Goal: Task Accomplishment & Management: Manage account settings

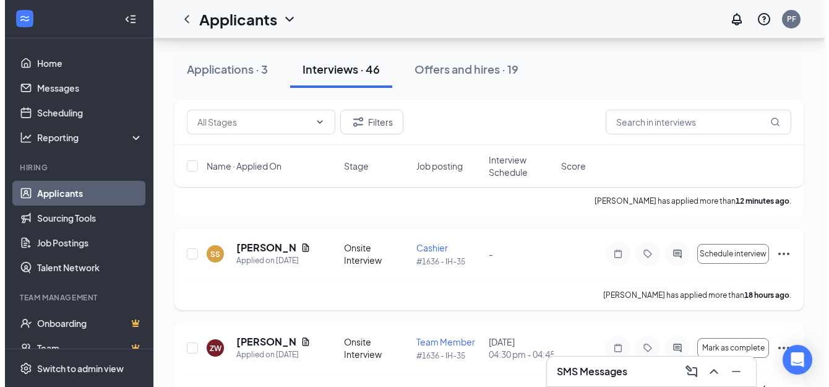
scroll to position [62, 0]
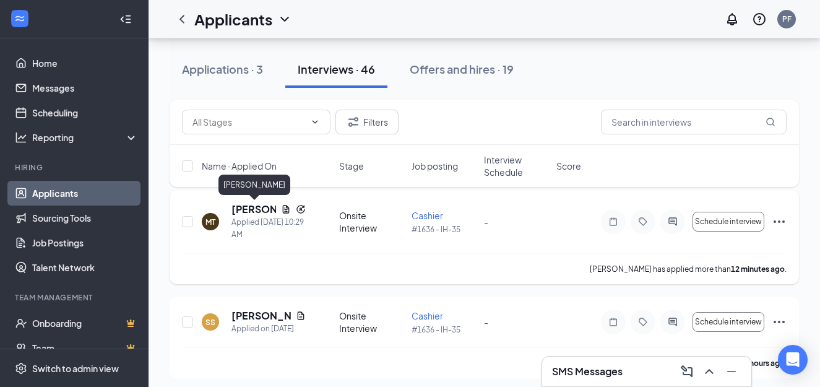
click at [247, 209] on h5 "[PERSON_NAME]" at bounding box center [253, 209] width 45 height 14
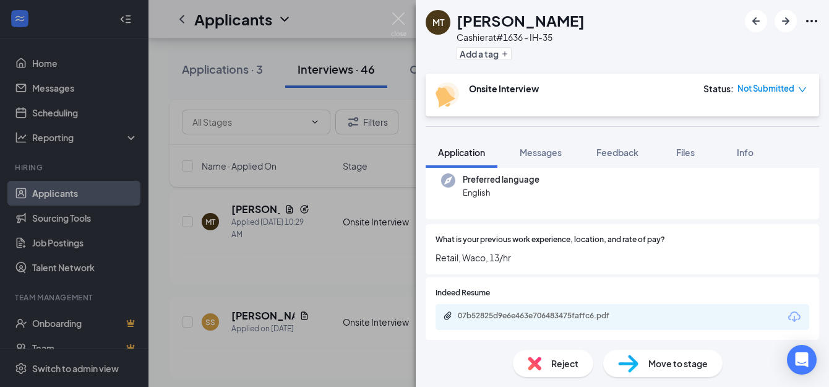
scroll to position [242, 0]
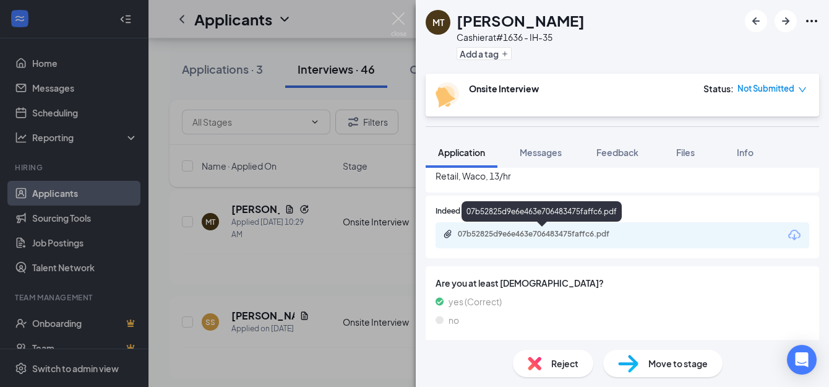
click at [566, 233] on div "07b52825d9e6e463e706483475faffc6.pdf" at bounding box center [544, 234] width 173 height 10
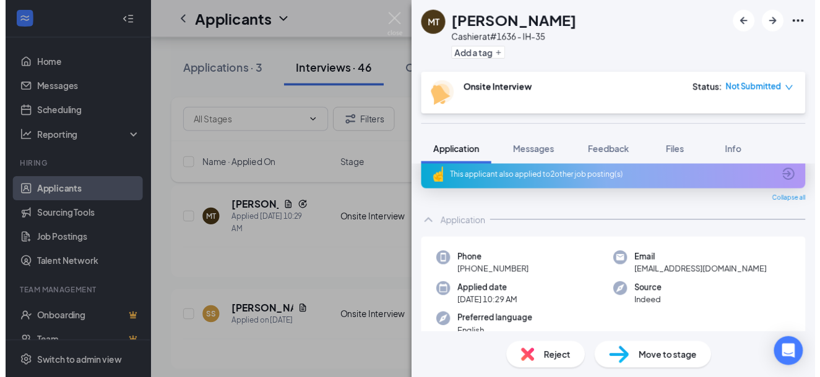
scroll to position [0, 0]
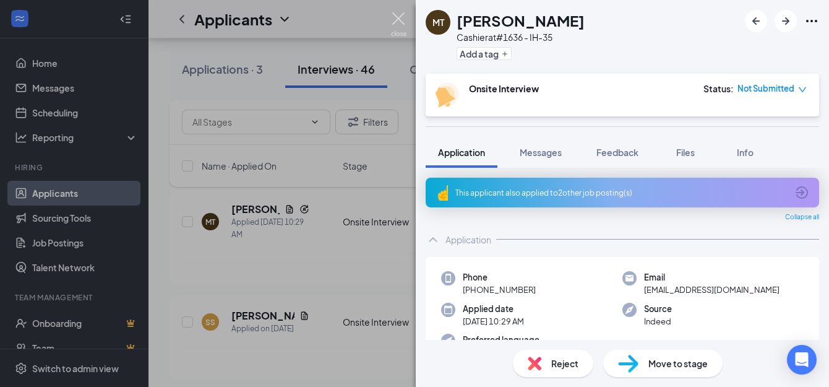
click at [394, 20] on img at bounding box center [398, 24] width 15 height 24
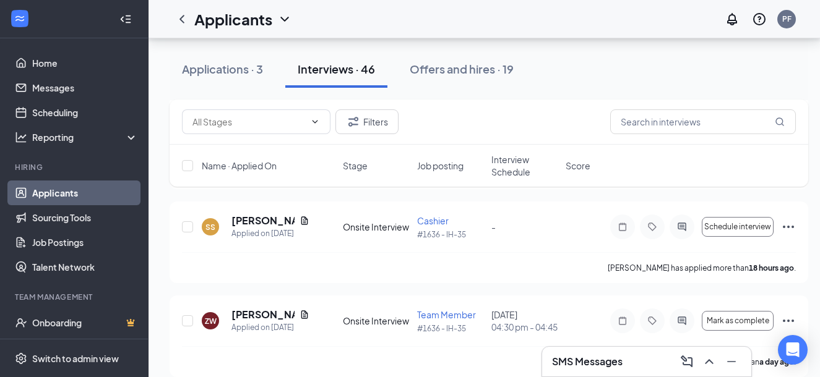
scroll to position [186, 0]
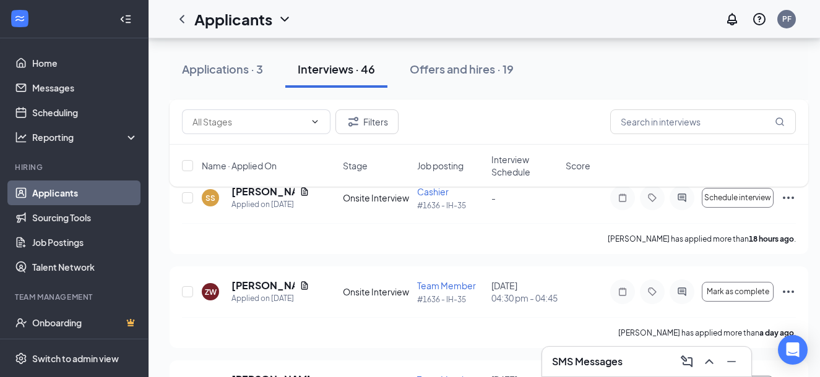
click at [635, 364] on div "SMS Messages" at bounding box center [646, 362] width 189 height 20
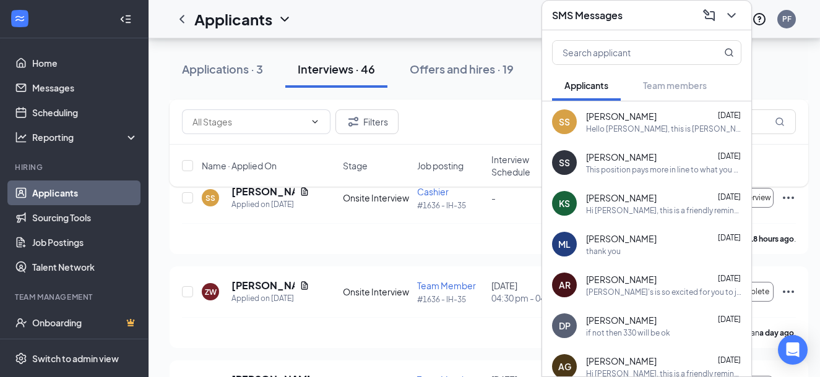
click at [647, 124] on div "Hello [PERSON_NAME], this is [PERSON_NAME]. I am the GM at the Schlotzsky's tha…" at bounding box center [663, 129] width 155 height 11
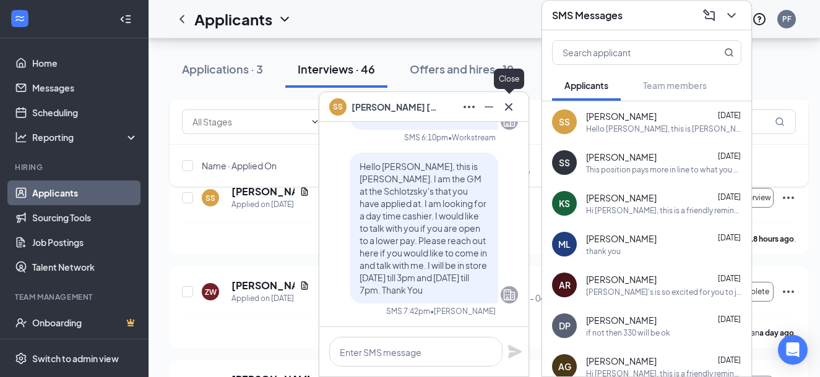
click at [506, 110] on icon "Cross" at bounding box center [508, 106] width 7 height 7
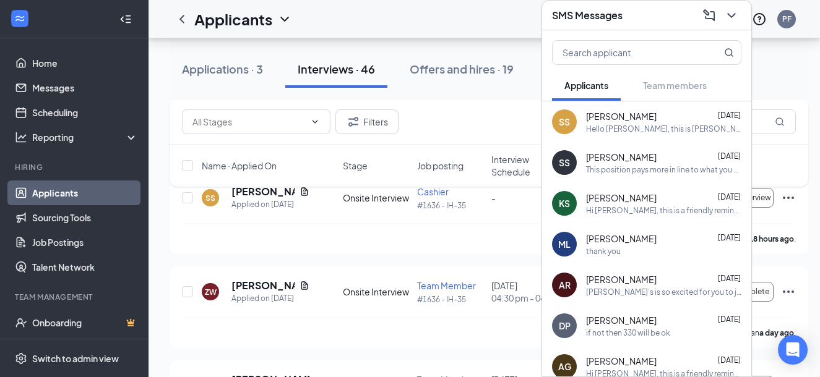
click at [639, 165] on div "This position pays more in line to what you are looking for." at bounding box center [663, 170] width 155 height 11
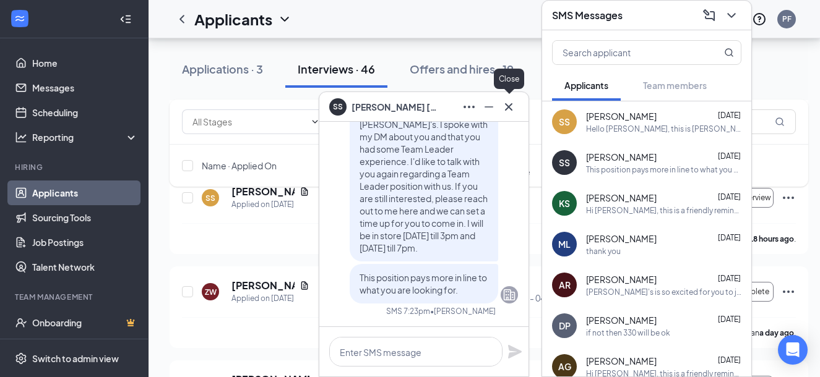
click at [511, 106] on icon "Cross" at bounding box center [508, 107] width 15 height 15
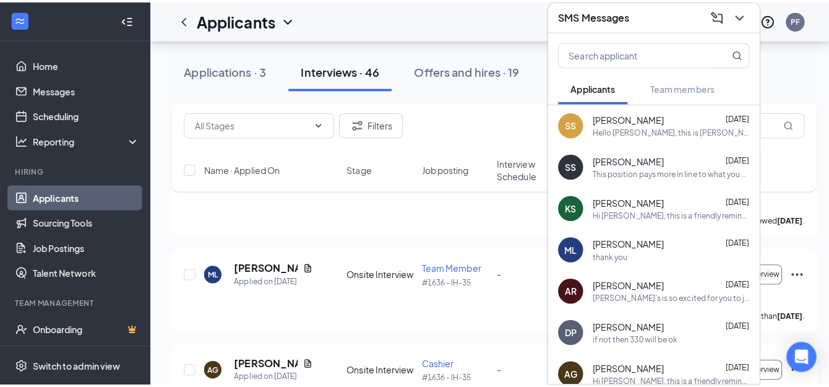
scroll to position [1300, 0]
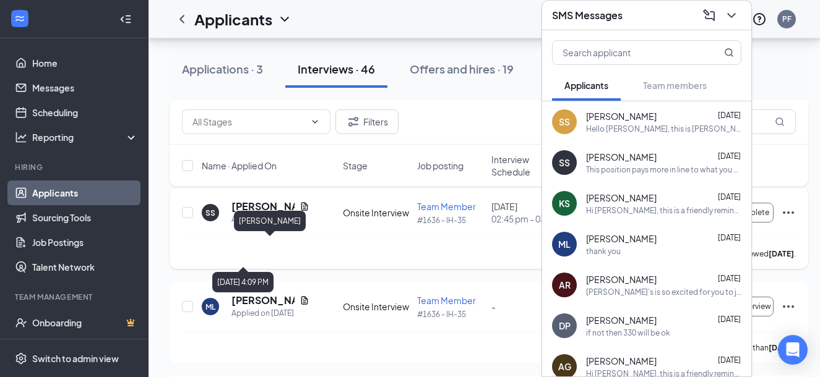
click at [274, 213] on h5 "[PERSON_NAME]" at bounding box center [262, 207] width 63 height 14
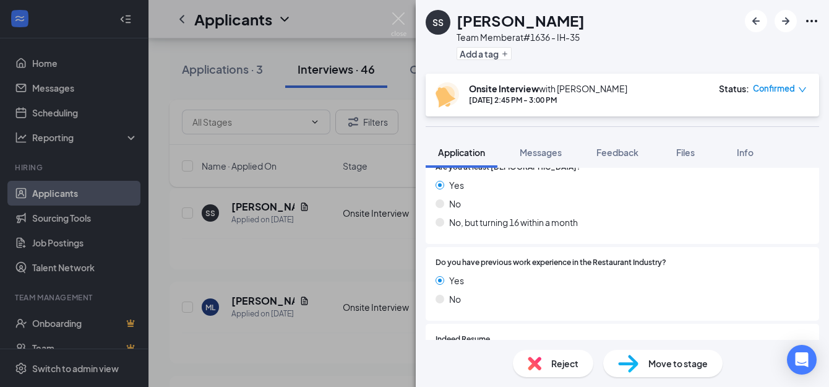
scroll to position [249, 0]
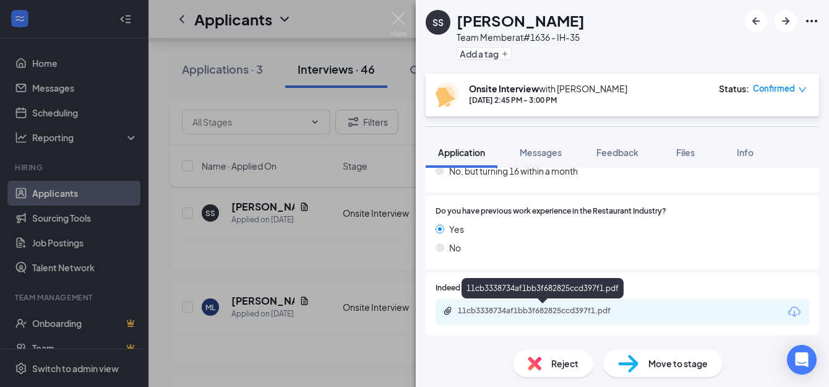
click at [553, 310] on div "11cb3338734af1bb3f682825ccd397f1.pdf" at bounding box center [544, 311] width 173 height 10
click at [538, 308] on div "11cb3338734af1bb3f682825ccd397f1.pdf" at bounding box center [544, 311] width 173 height 10
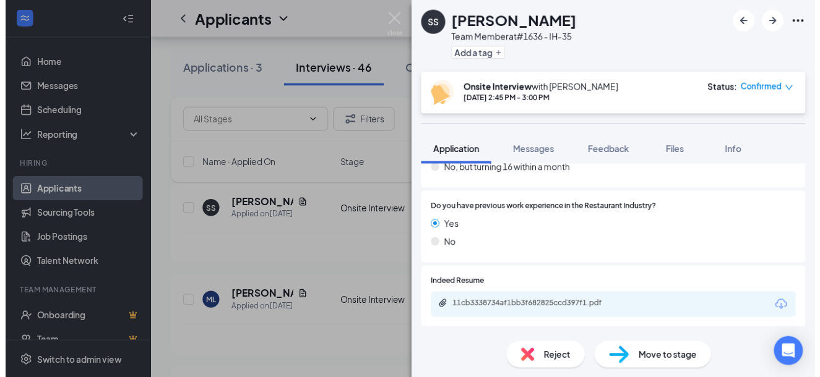
scroll to position [244, 0]
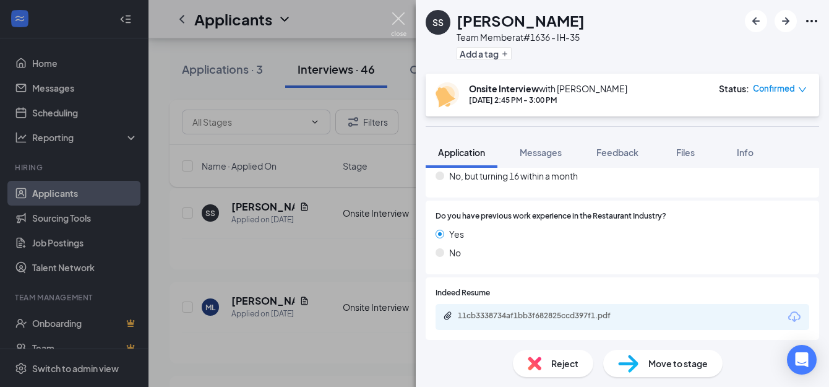
click at [397, 18] on img at bounding box center [398, 24] width 15 height 24
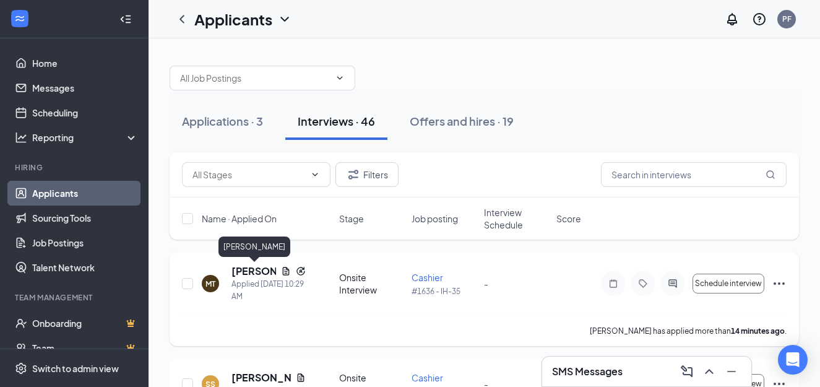
click at [258, 270] on h5 "[PERSON_NAME]" at bounding box center [253, 271] width 45 height 14
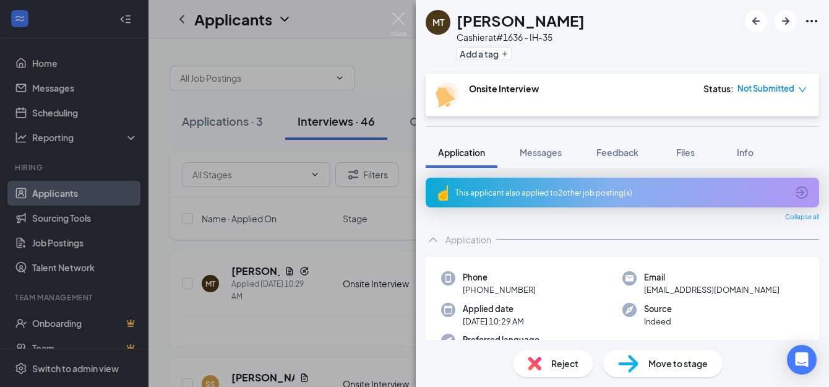
click at [563, 193] on div "This applicant also applied to 2 other job posting(s)" at bounding box center [621, 193] width 332 height 11
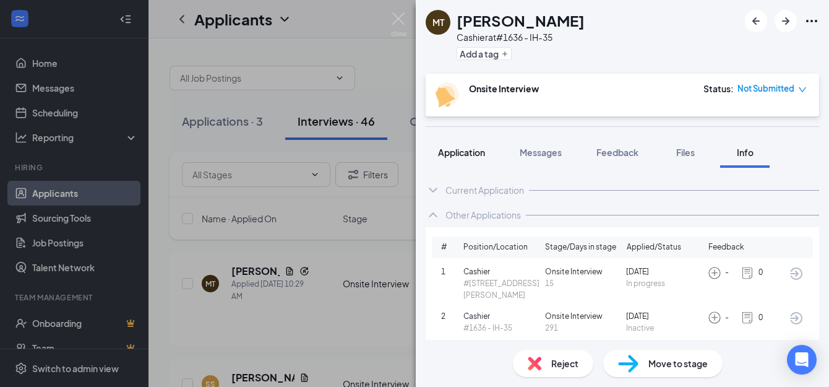
click at [479, 150] on span "Application" at bounding box center [461, 152] width 47 height 11
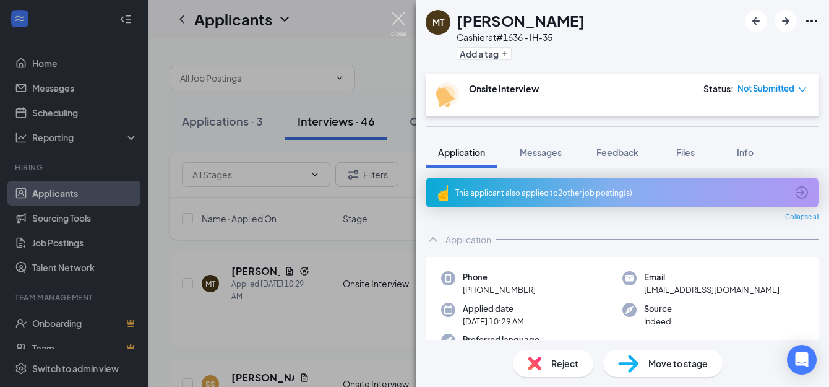
click at [396, 22] on img at bounding box center [398, 24] width 15 height 24
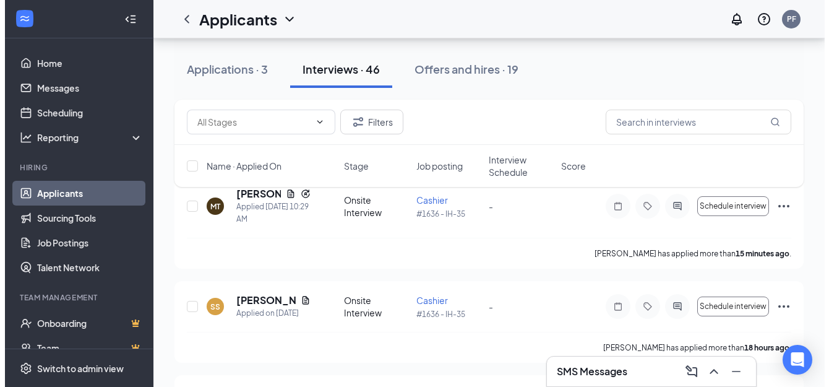
scroll to position [124, 0]
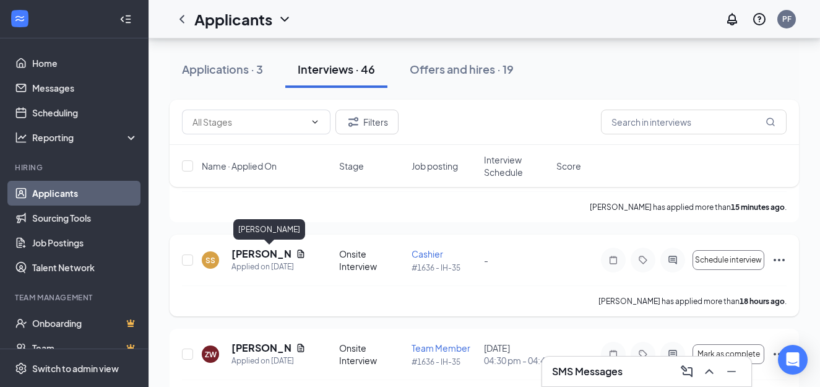
click at [254, 252] on h5 "[PERSON_NAME]" at bounding box center [260, 254] width 59 height 14
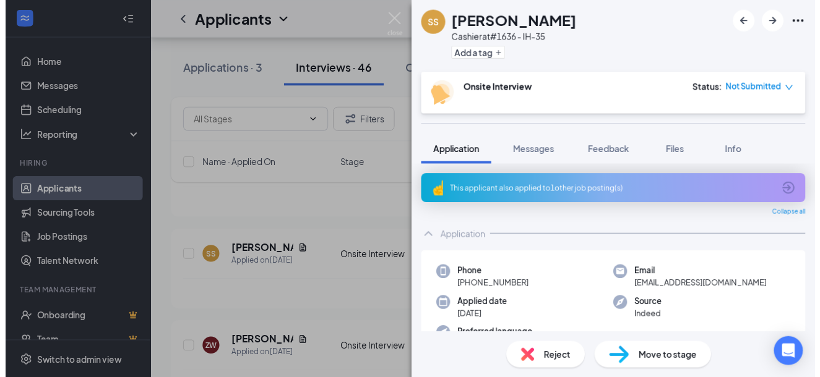
scroll to position [62, 0]
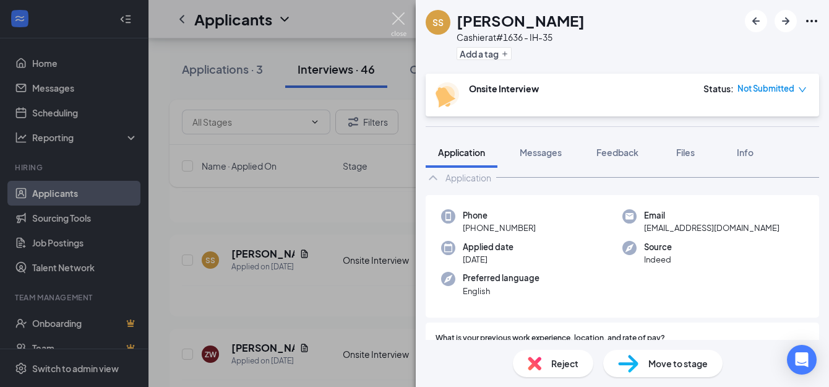
click at [400, 19] on img at bounding box center [398, 24] width 15 height 24
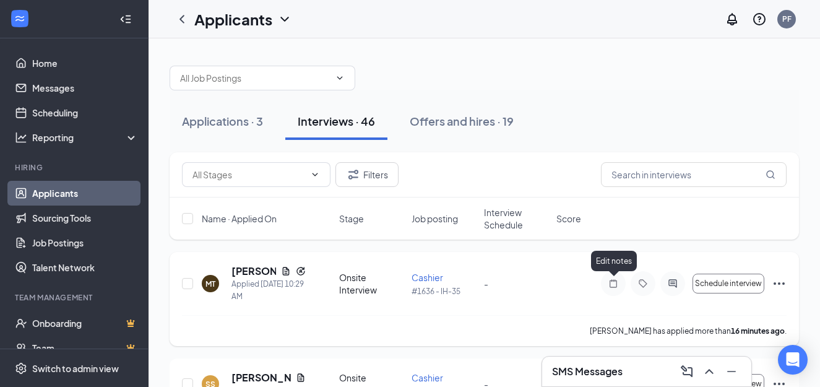
click at [612, 287] on icon "Note" at bounding box center [613, 283] width 15 height 10
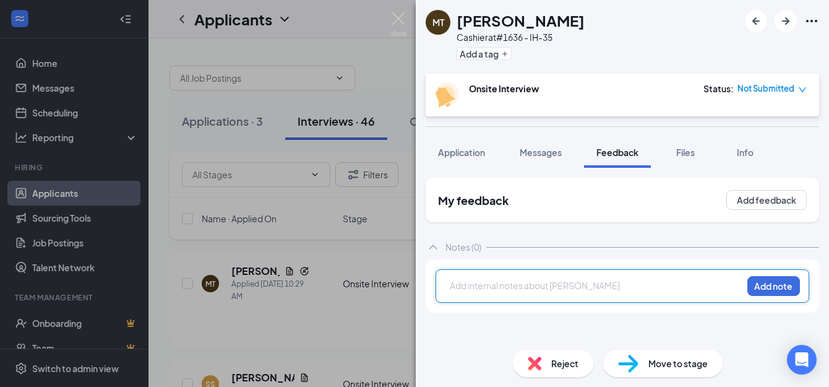
click at [538, 279] on div at bounding box center [596, 285] width 291 height 13
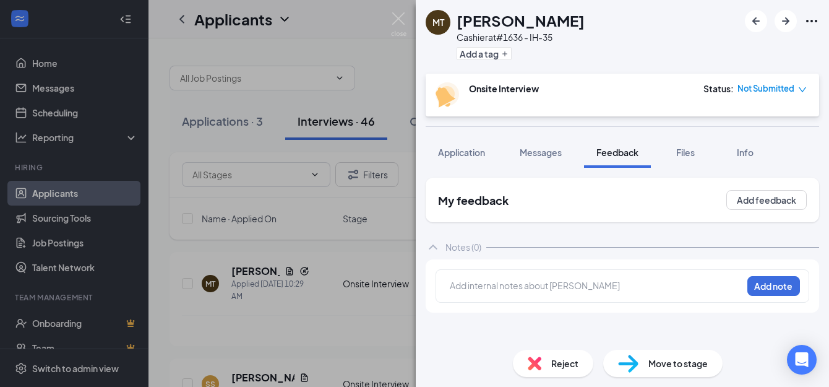
click at [394, 10] on div "MT [PERSON_NAME] Cashier at #1636 - IH-35 Add a tag Onsite Interview Status : N…" at bounding box center [414, 193] width 829 height 387
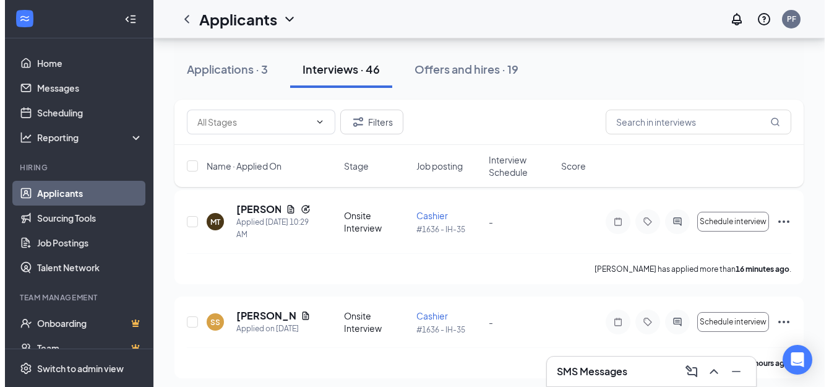
scroll to position [124, 0]
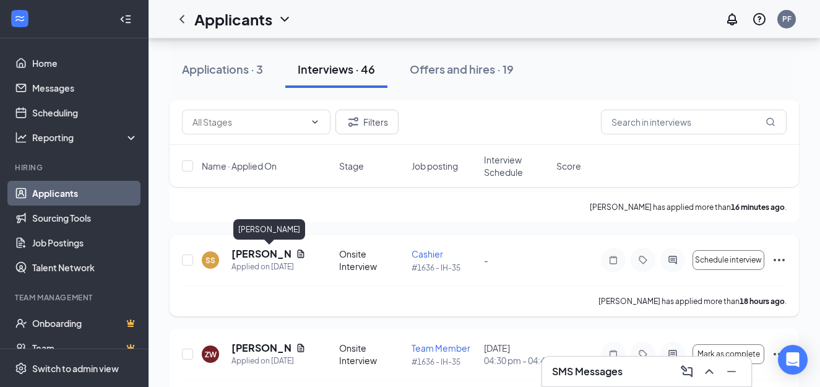
click at [256, 251] on h5 "[PERSON_NAME]" at bounding box center [260, 254] width 59 height 14
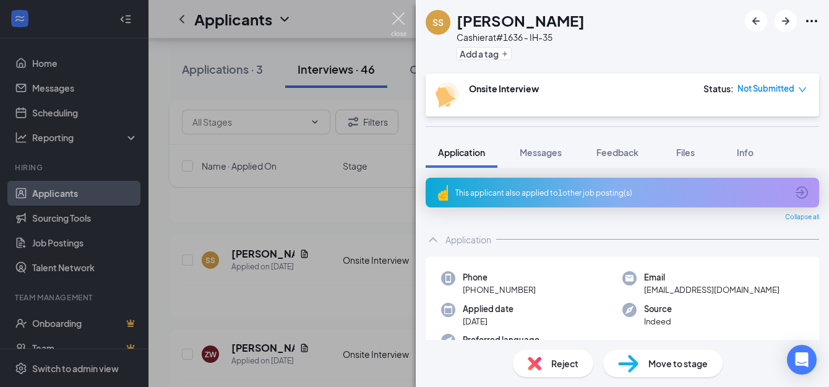
click at [399, 24] on img at bounding box center [398, 24] width 15 height 24
